Goal: Check status: Check status

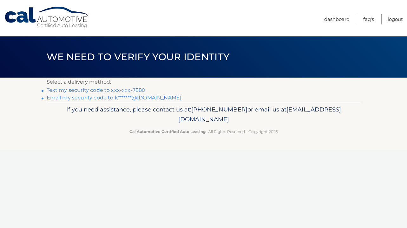
click at [88, 90] on link "Text my security code to xxx-xxx-7880" at bounding box center [96, 90] width 99 height 6
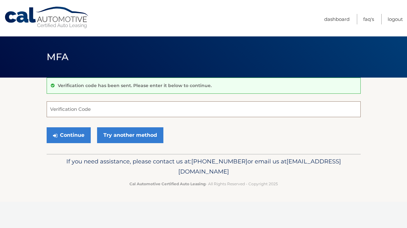
click at [150, 111] on input "Verification Code" at bounding box center [204, 109] width 314 height 16
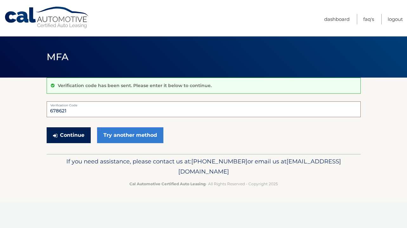
type input "678621"
click at [77, 137] on button "Continue" at bounding box center [69, 135] width 44 height 16
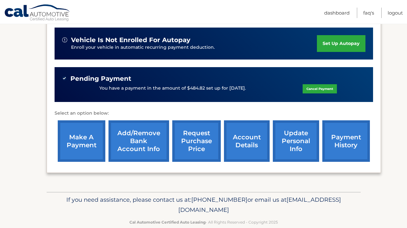
scroll to position [164, 0]
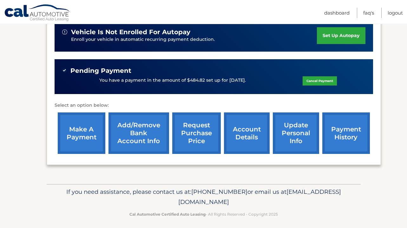
click at [348, 126] on link "payment history" at bounding box center [346, 134] width 48 height 42
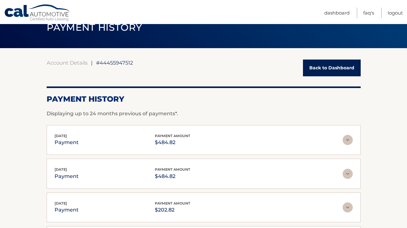
scroll to position [30, 0]
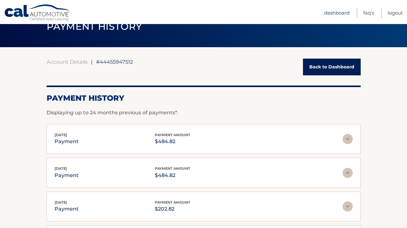
click at [338, 12] on link "Dashboard" at bounding box center [336, 13] width 25 height 10
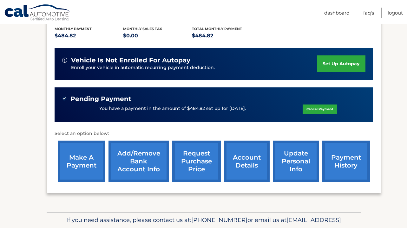
scroll to position [137, 0]
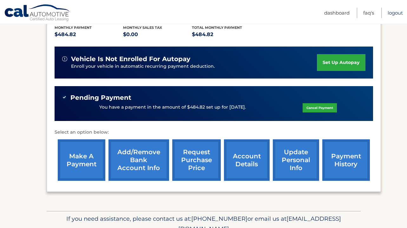
click at [395, 14] on link "Logout" at bounding box center [394, 13] width 15 height 10
